Goal: Information Seeking & Learning: Learn about a topic

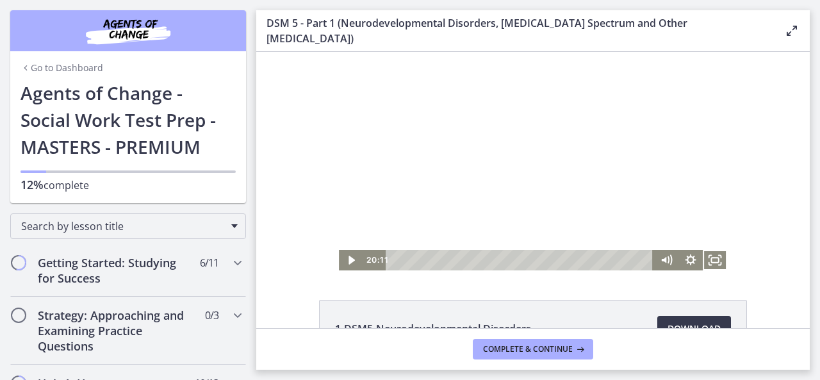
scroll to position [504, 0]
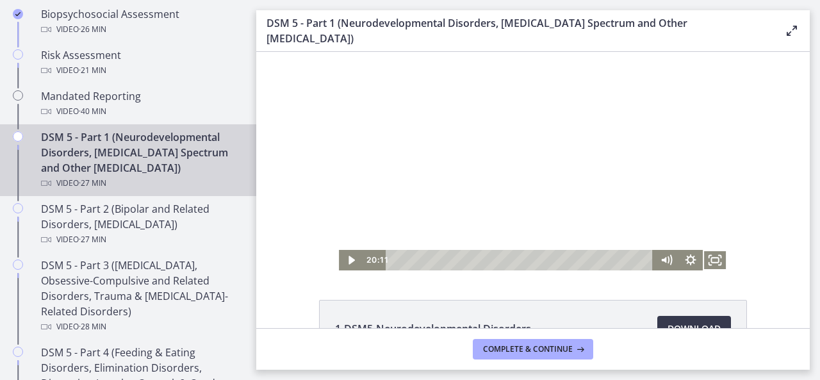
click at [511, 168] on div at bounding box center [533, 161] width 388 height 219
click at [714, 262] on icon "Fullscreen" at bounding box center [715, 260] width 29 height 24
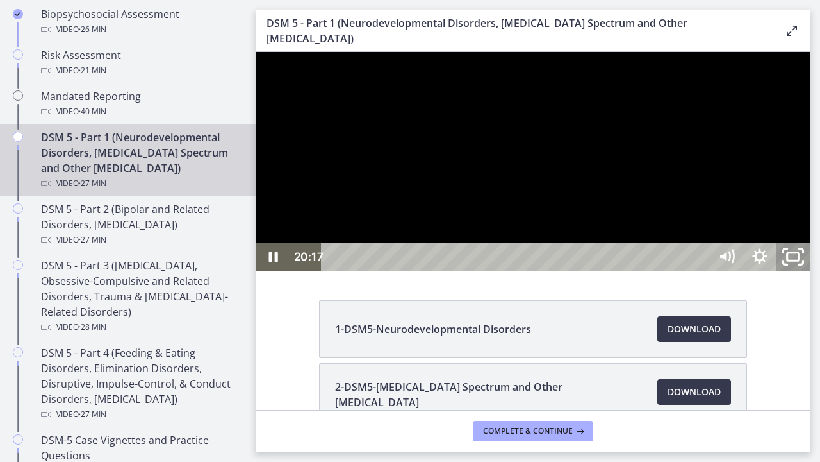
click at [800, 260] on rect "Unfullscreen" at bounding box center [794, 257] width 12 height 8
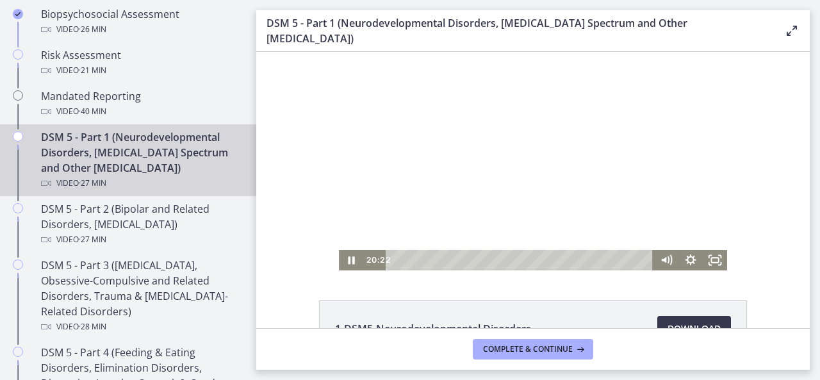
drag, startPoint x: 558, startPoint y: 197, endPoint x: 544, endPoint y: 197, distance: 14.1
click at [558, 197] on div at bounding box center [533, 161] width 388 height 219
click at [707, 262] on icon "Fullscreen" at bounding box center [715, 260] width 24 height 21
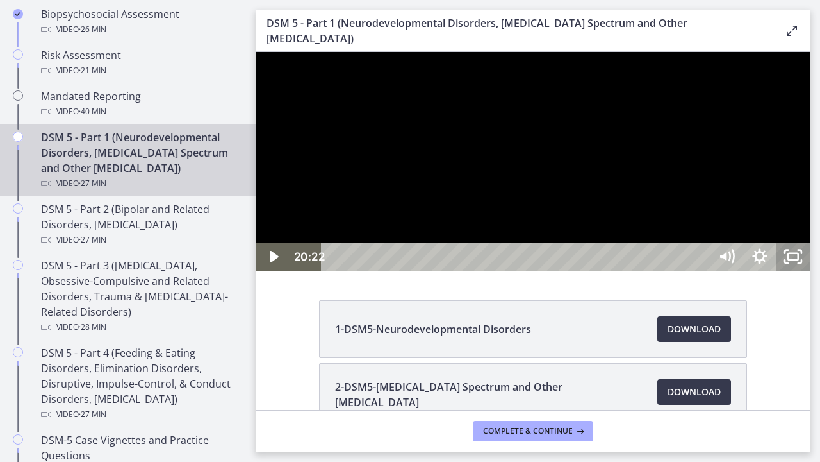
click at [810, 270] on icon "Unfullscreen" at bounding box center [793, 256] width 33 height 28
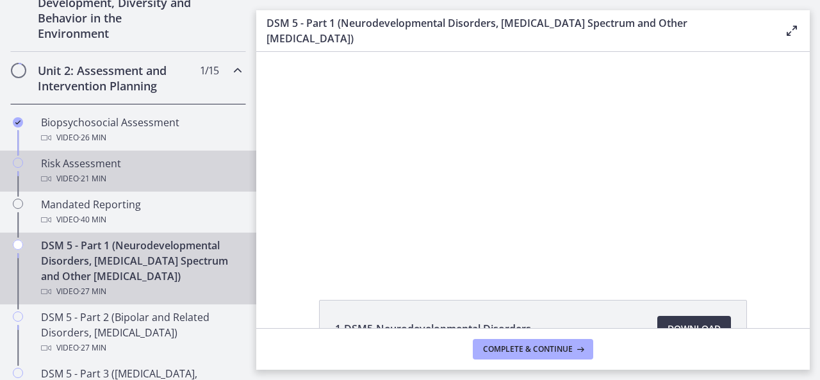
scroll to position [376, 0]
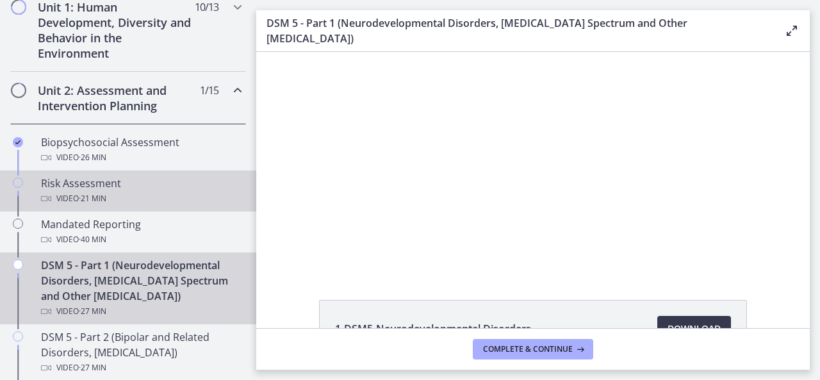
click at [83, 179] on div "Risk Assessment Video · 21 min" at bounding box center [141, 191] width 200 height 31
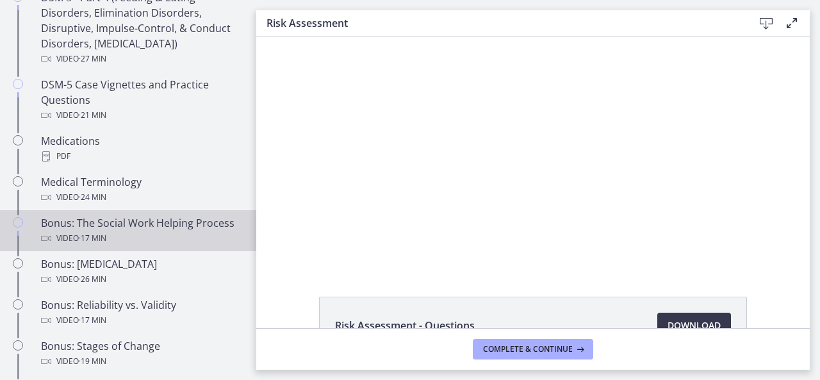
scroll to position [889, 0]
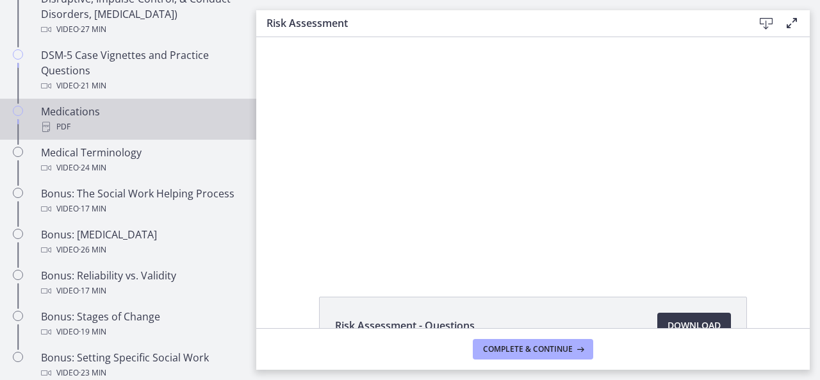
click at [56, 121] on div "PDF" at bounding box center [141, 126] width 200 height 15
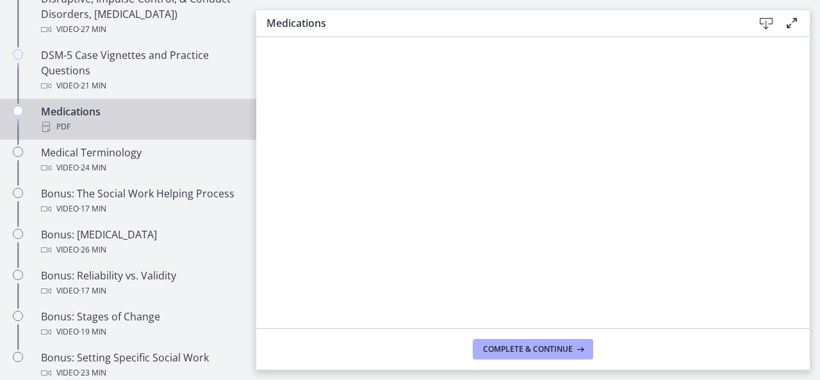
click at [763, 22] on icon at bounding box center [766, 23] width 15 height 15
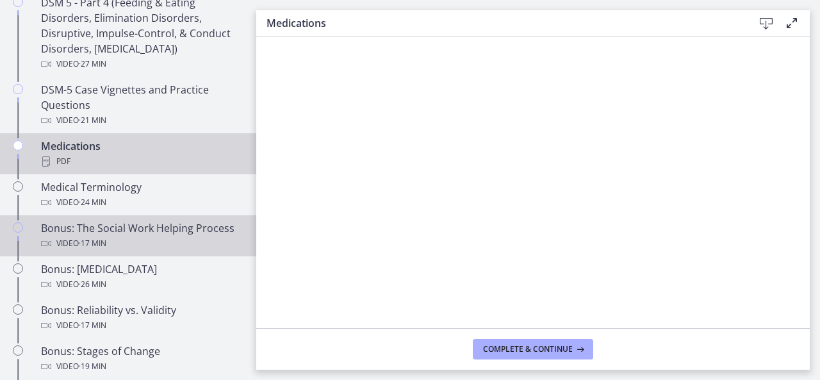
scroll to position [825, 0]
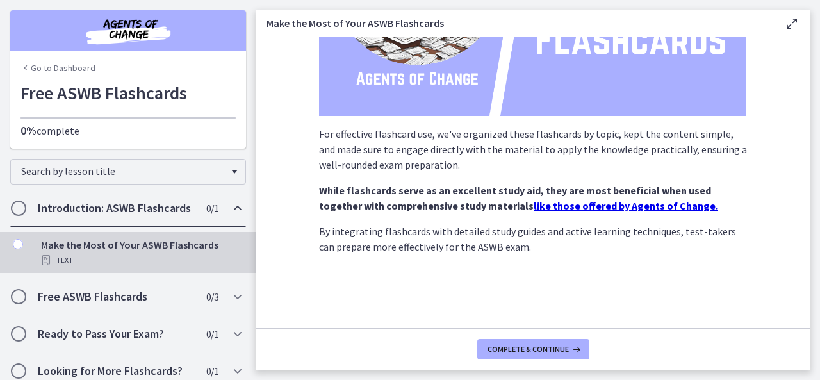
scroll to position [251, 0]
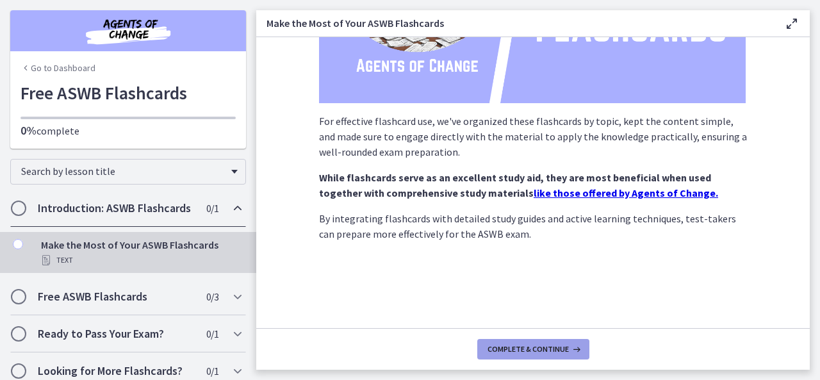
click at [510, 347] on span "Complete & continue" at bounding box center [528, 349] width 81 height 10
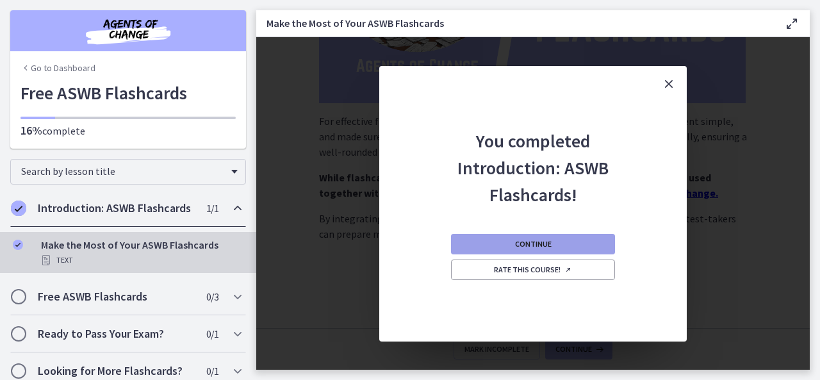
click at [510, 248] on button "Continue" at bounding box center [533, 244] width 164 height 21
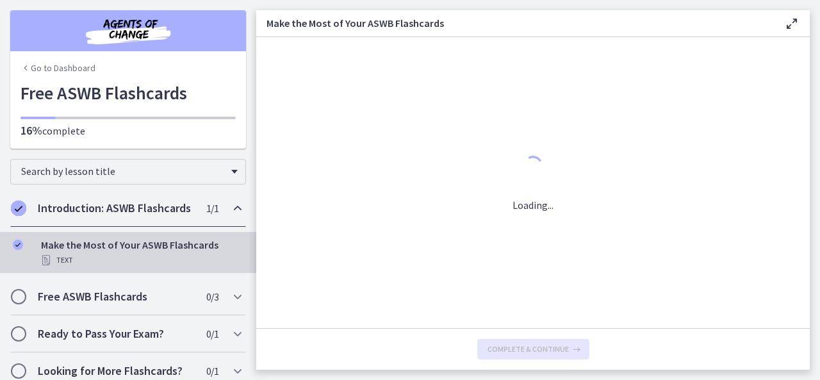
scroll to position [0, 0]
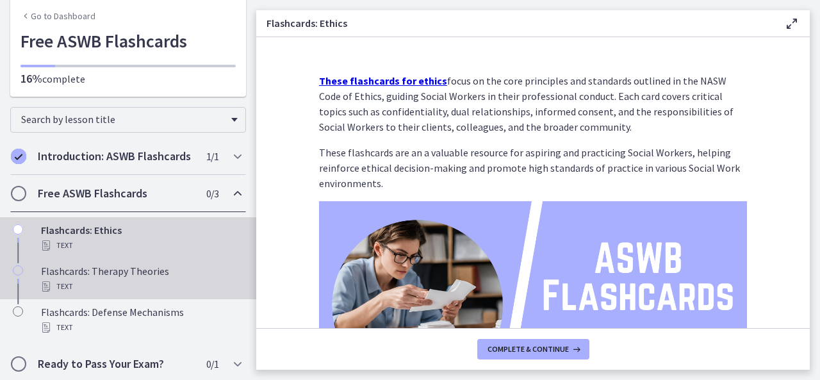
scroll to position [106, 0]
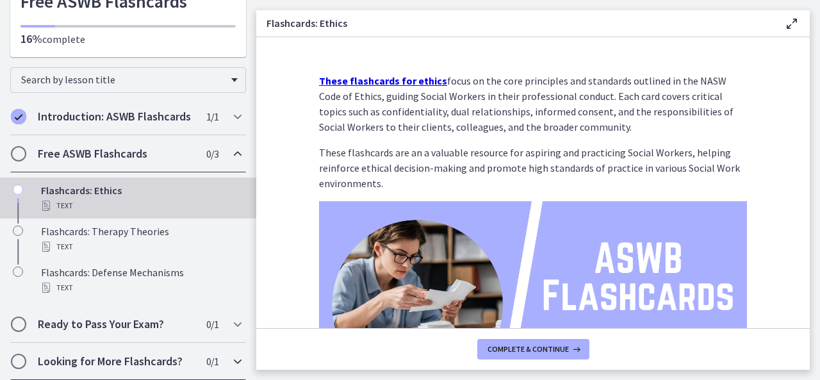
click at [154, 358] on h2 "Looking for More Flashcards?" at bounding box center [116, 361] width 156 height 15
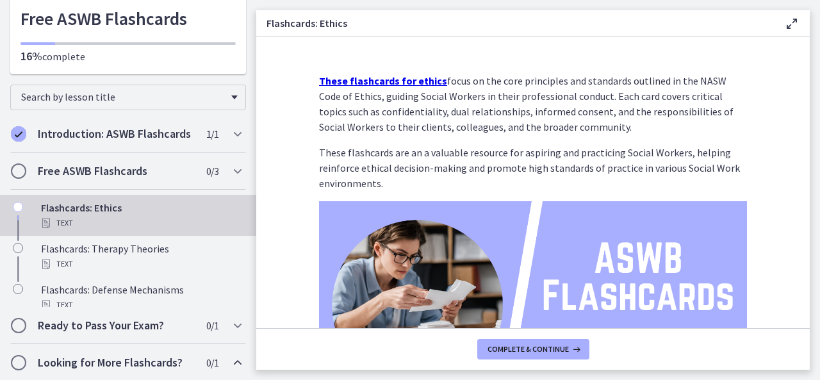
scroll to position [39, 0]
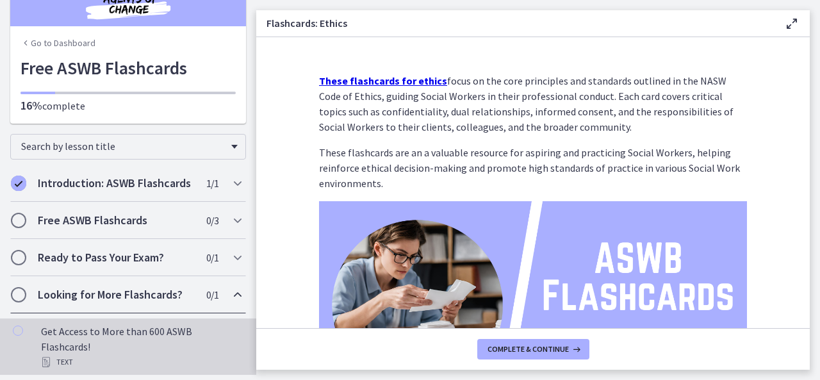
click at [88, 328] on div "Get Access to More than 600 ASWB Flashcards! Text" at bounding box center [141, 347] width 200 height 46
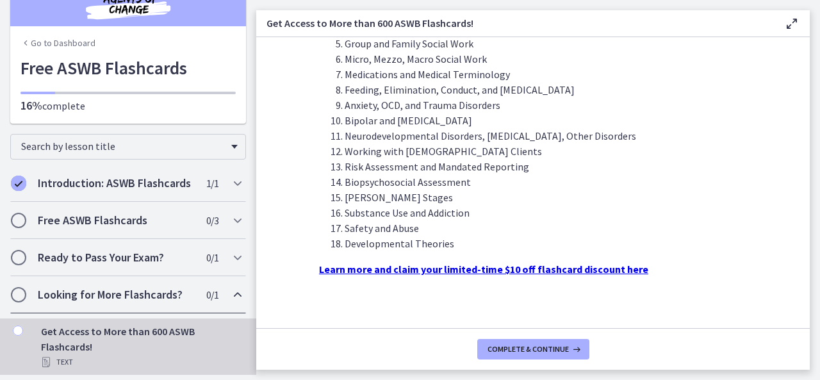
scroll to position [467, 0]
